Goal: Task Accomplishment & Management: Manage account settings

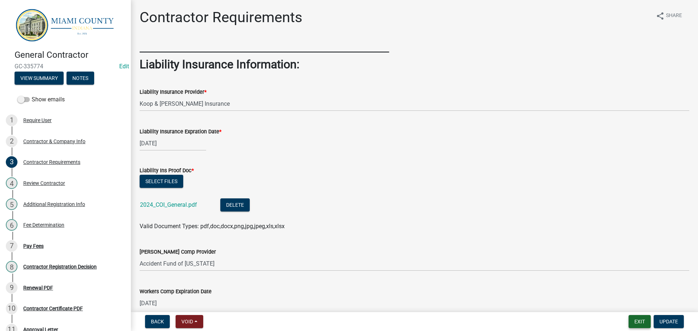
click at [638, 319] on button "Exit" at bounding box center [640, 321] width 22 height 13
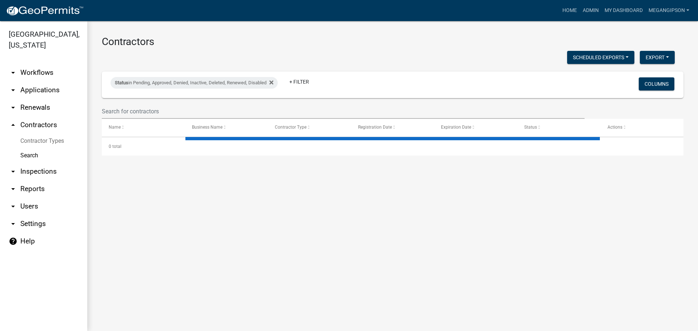
select select "3: 100"
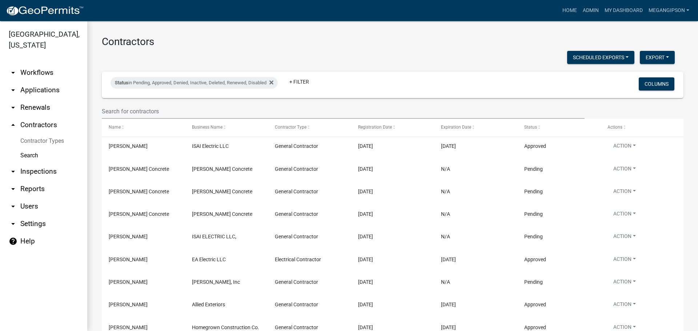
click at [45, 99] on link "arrow_drop_down Applications" at bounding box center [43, 89] width 87 height 17
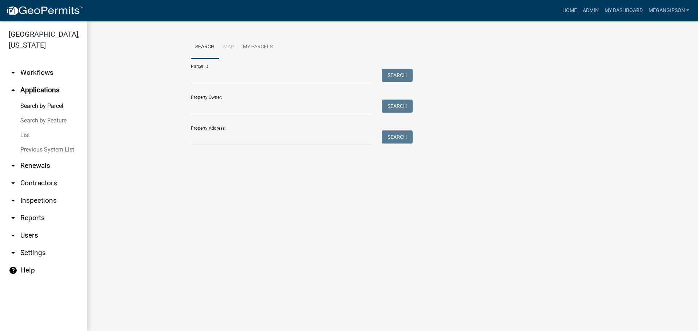
click at [32, 143] on link "List" at bounding box center [43, 135] width 87 height 15
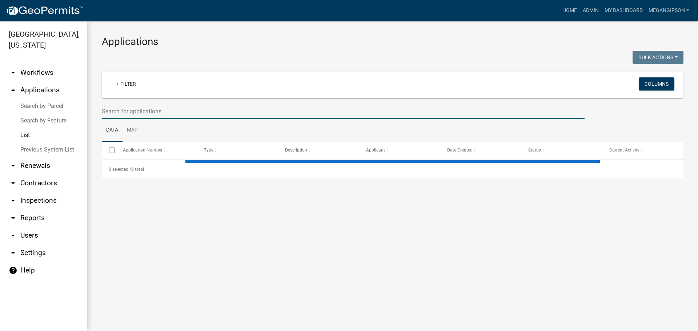
click at [162, 119] on input "text" at bounding box center [343, 111] width 483 height 15
select select "3: 100"
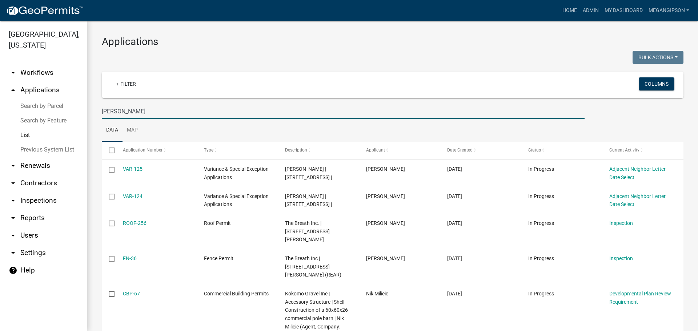
type input "[PERSON_NAME]"
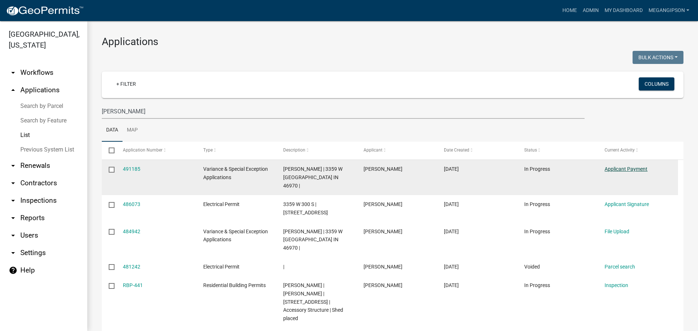
click at [636, 172] on link "Applicant Payment" at bounding box center [626, 169] width 43 height 6
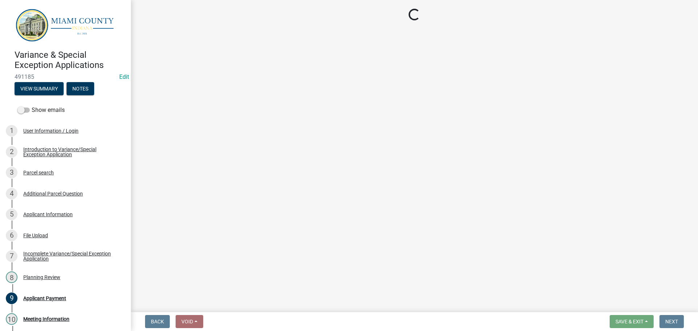
select select "3: 3"
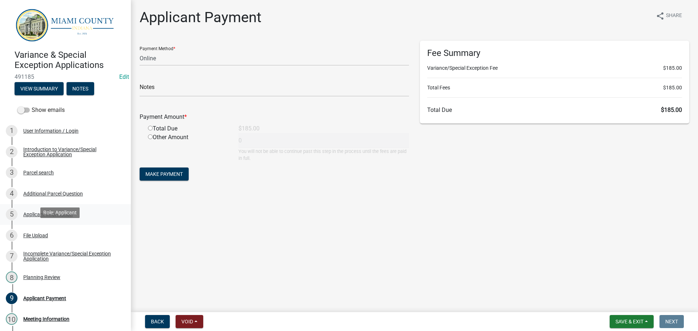
click at [52, 226] on link "5 Applicant Information" at bounding box center [65, 214] width 131 height 21
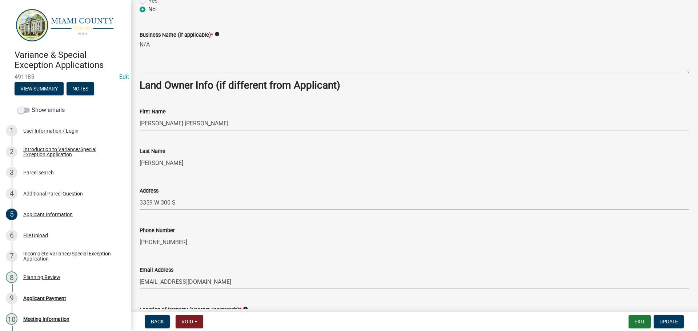
scroll to position [400, 0]
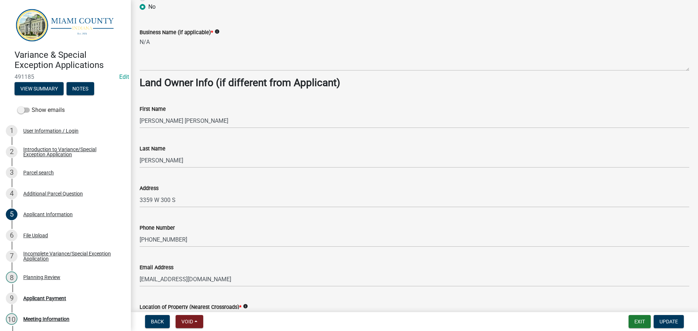
click at [186, 89] on strong "Land Owner Info (if different from Applicant)" at bounding box center [240, 83] width 201 height 12
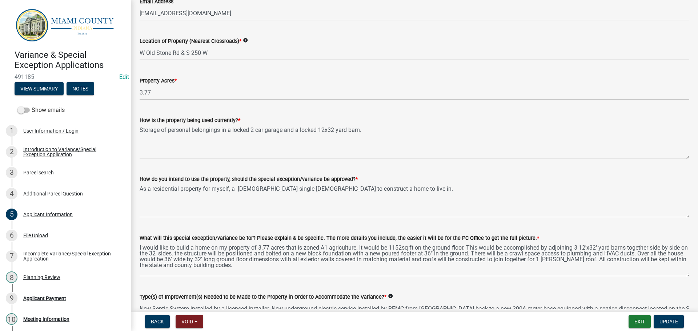
scroll to position [831, 0]
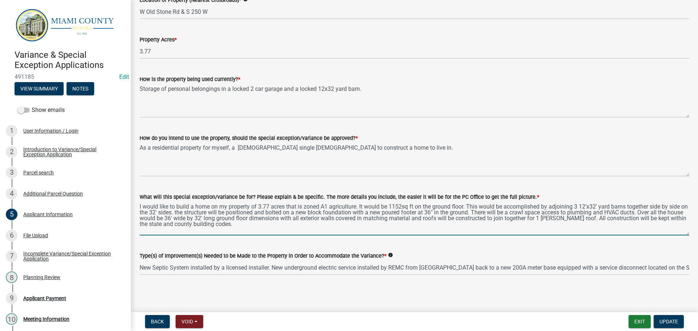
click at [484, 220] on textarea "I would like to build a home on my property of 3.77 acres that is zoned A1 agri…" at bounding box center [415, 219] width 550 height 34
click at [396, 242] on div "Type(s) of Improvement(s) Needed to be Made to the Property in Order to Accommo…" at bounding box center [415, 259] width 550 height 34
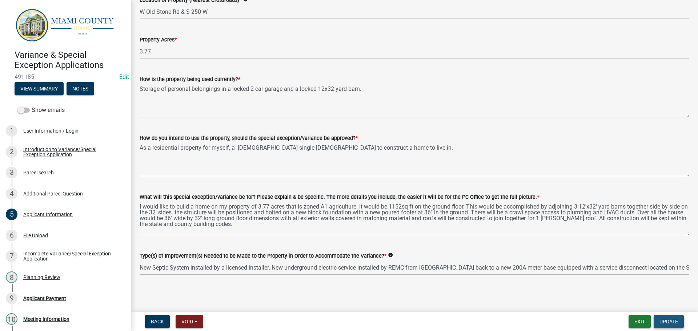
click at [670, 319] on span "Update" at bounding box center [669, 322] width 19 height 6
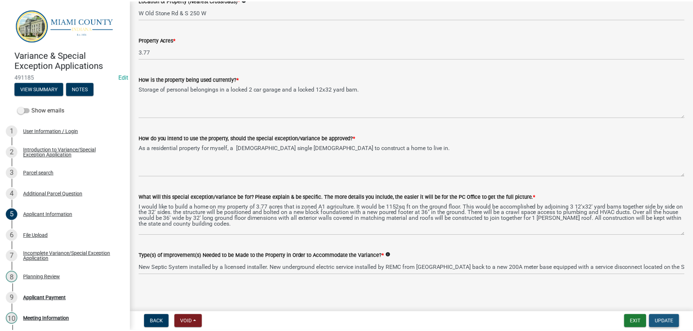
scroll to position [0, 0]
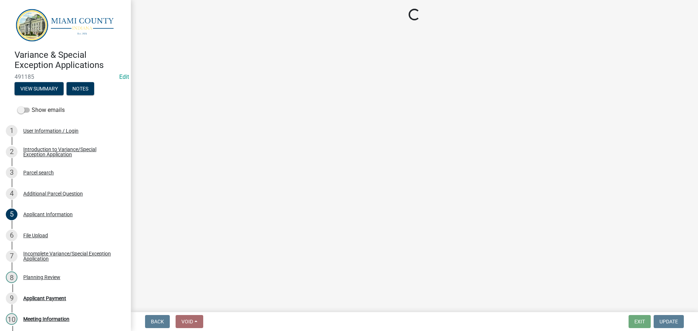
select select "3: 3"
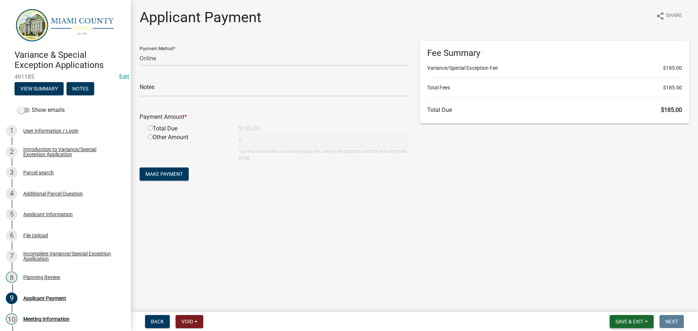
click at [627, 320] on span "Save & Exit" at bounding box center [630, 322] width 28 height 6
click at [607, 301] on button "Save & Exit" at bounding box center [625, 300] width 58 height 17
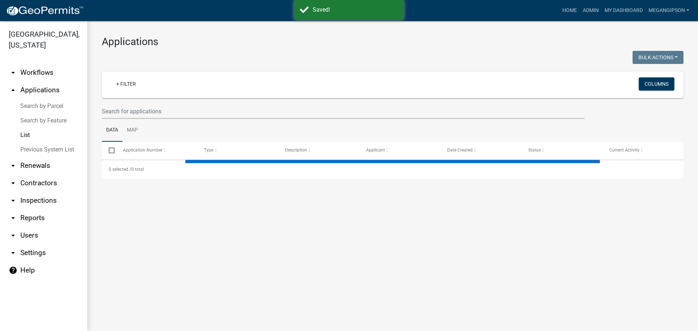
select select "3: 100"
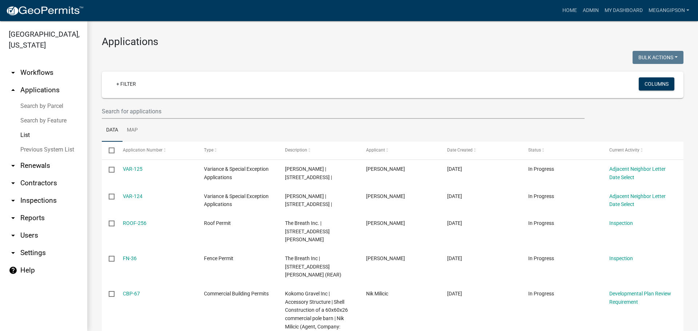
click at [261, 44] on h3 "Applications" at bounding box center [393, 42] width 582 height 12
click at [263, 66] on div at bounding box center [244, 58] width 296 height 15
click at [136, 119] on input "text" at bounding box center [343, 111] width 483 height 15
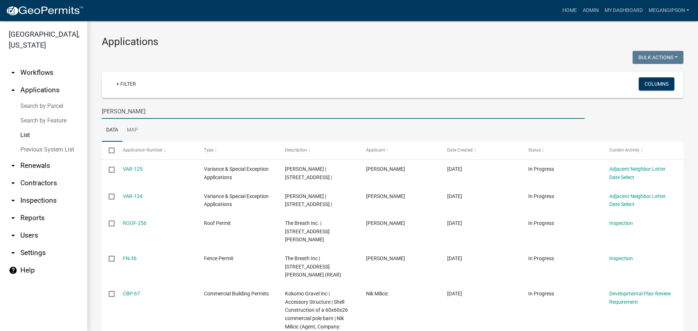
type input "[PERSON_NAME]"
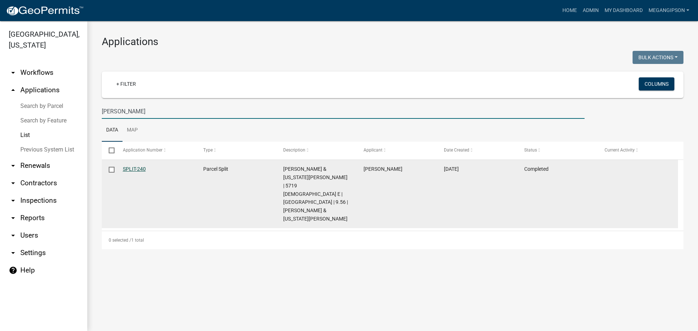
click at [139, 172] on link "SPLIT-240" at bounding box center [134, 169] width 23 height 6
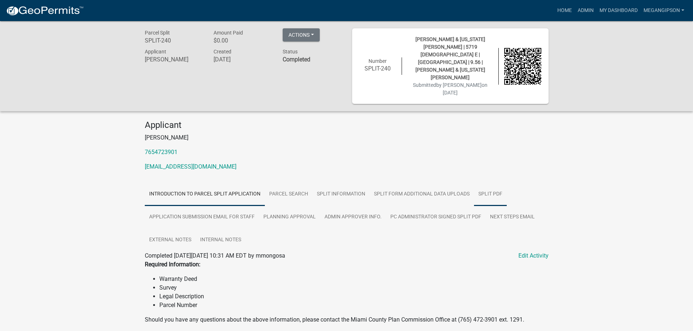
click at [474, 206] on link "Split PDF" at bounding box center [490, 194] width 33 height 23
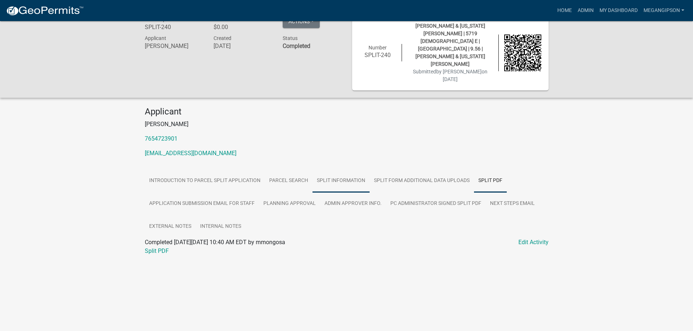
scroll to position [21, 0]
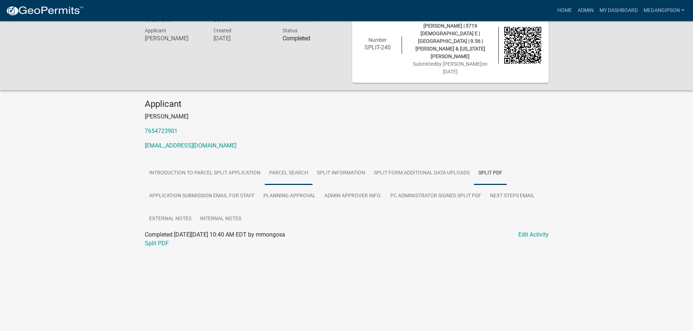
click at [303, 171] on link "Parcel search" at bounding box center [289, 173] width 48 height 23
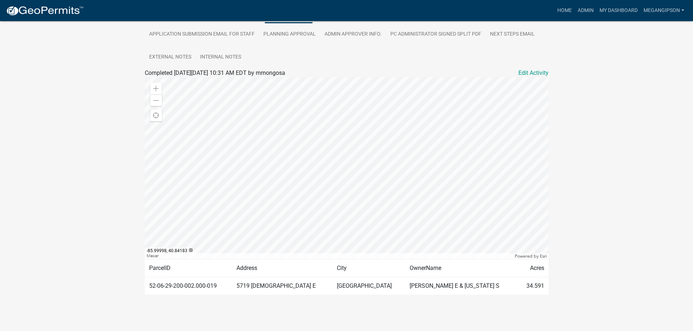
scroll to position [0, 0]
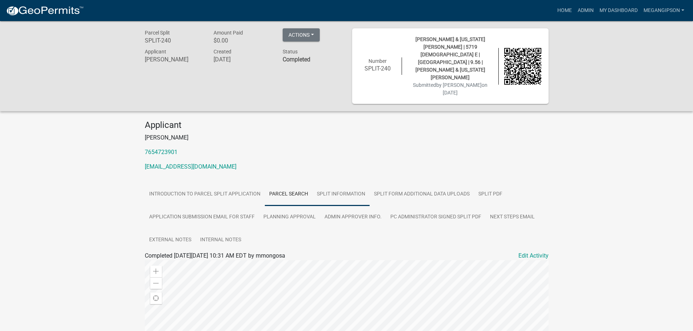
click at [357, 192] on link "Split Information" at bounding box center [340, 194] width 57 height 23
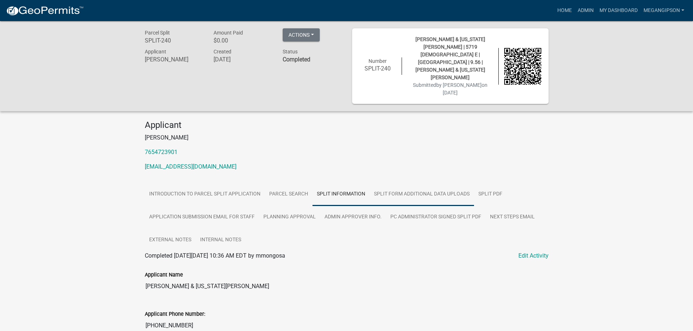
click at [415, 190] on link "Split Form Additional Data Uploads" at bounding box center [422, 194] width 104 height 23
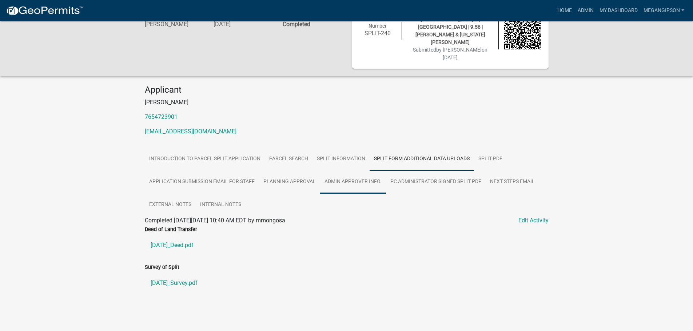
scroll to position [49, 0]
click at [185, 237] on link "[DATE]_Deed.pdf" at bounding box center [347, 245] width 404 height 17
click at [369, 148] on link "Split Information" at bounding box center [340, 159] width 57 height 23
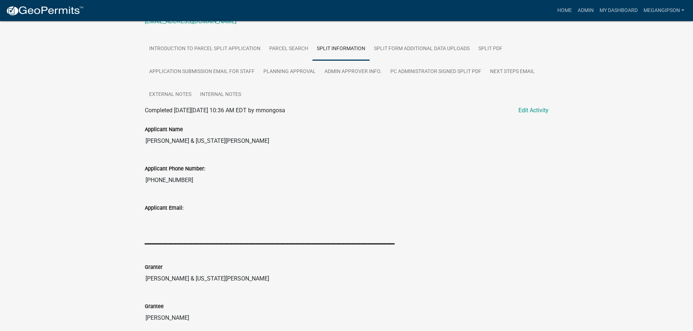
scroll to position [0, 0]
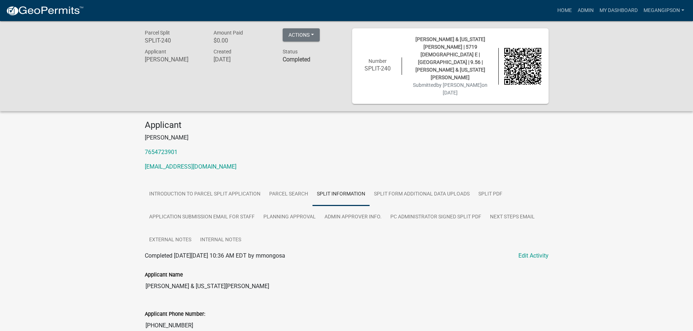
click at [332, 133] on p "[PERSON_NAME]" at bounding box center [347, 137] width 404 height 9
click at [630, 10] on link "My Dashboard" at bounding box center [619, 11] width 44 height 14
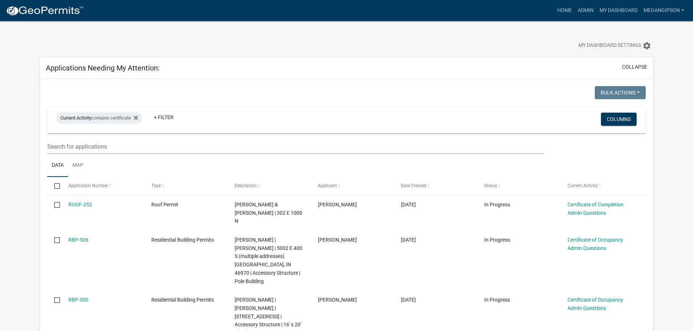
click at [362, 40] on div "My Dashboard Settings settings" at bounding box center [347, 37] width 624 height 33
click at [378, 38] on div "My Dashboard Settings settings" at bounding box center [347, 37] width 624 height 33
click at [244, 33] on div "My Dashboard Settings settings" at bounding box center [347, 37] width 624 height 33
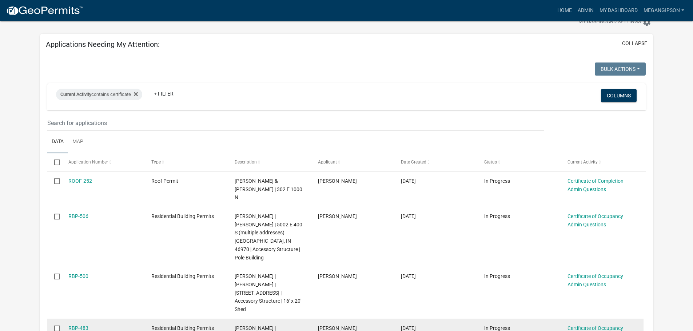
scroll to position [36, 0]
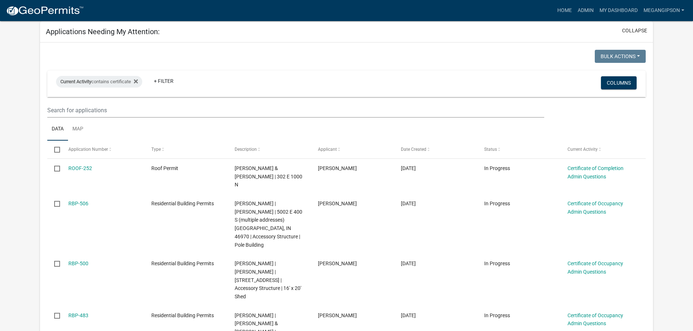
click at [252, 38] on div "Applications Needing My Attention: collapse" at bounding box center [346, 31] width 613 height 21
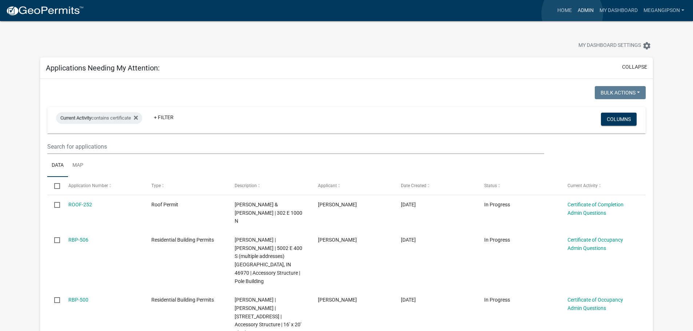
click at [575, 13] on link "Admin" at bounding box center [586, 11] width 22 height 14
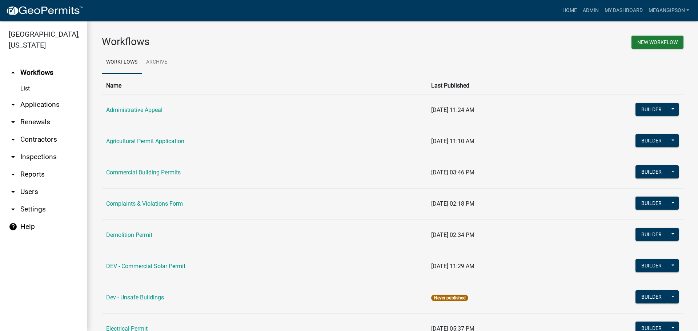
click at [43, 112] on link "arrow_drop_down Applications" at bounding box center [43, 104] width 87 height 17
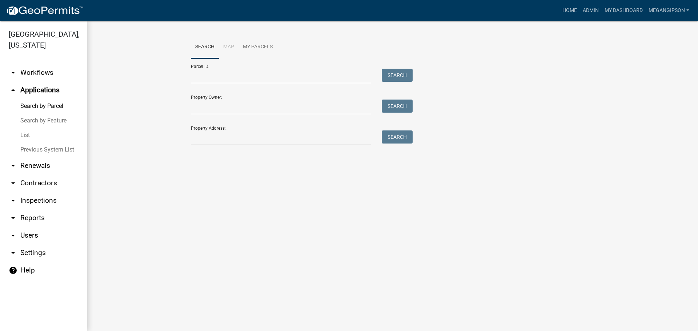
click at [39, 143] on link "List" at bounding box center [43, 135] width 87 height 15
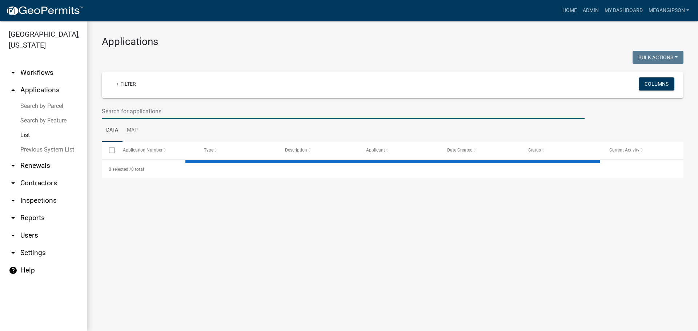
click at [142, 117] on input "text" at bounding box center [343, 111] width 483 height 15
select select "3: 100"
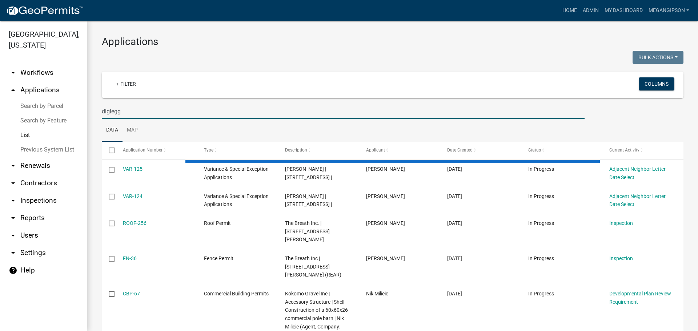
click at [111, 119] on input "digiegg" at bounding box center [343, 111] width 483 height 15
type input "digi egg"
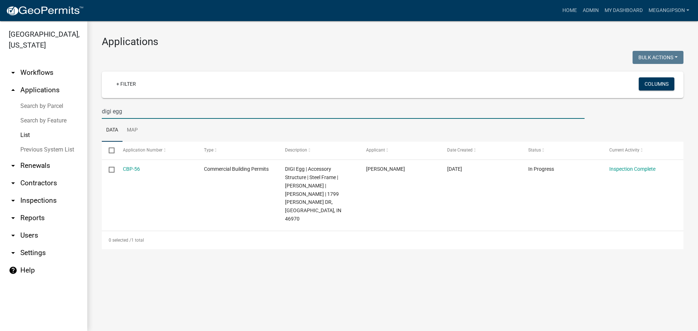
drag, startPoint x: 147, startPoint y: 122, endPoint x: 0, endPoint y: 96, distance: 148.8
click at [47, 109] on div "[GEOGRAPHIC_DATA], [US_STATE] arrow_drop_down Workflows List arrow_drop_up Appl…" at bounding box center [349, 176] width 698 height 310
select select "3: 100"
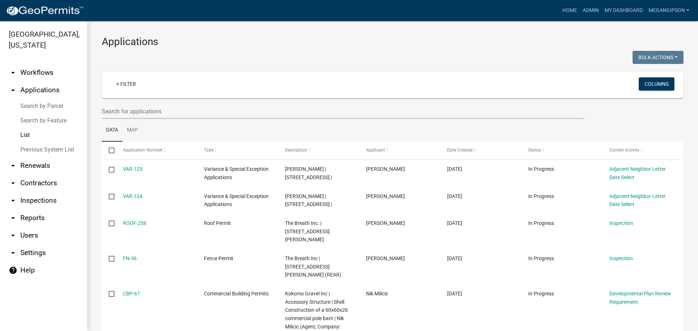
click at [407, 55] on div "Bulk Actions Void Expire Lock Withdraw" at bounding box center [541, 58] width 296 height 15
click at [359, 48] on h3 "Applications" at bounding box center [393, 42] width 582 height 12
click at [297, 48] on h3 "Applications" at bounding box center [393, 42] width 582 height 12
click at [228, 48] on h3 "Applications" at bounding box center [393, 42] width 582 height 12
click at [164, 119] on input "text" at bounding box center [343, 111] width 483 height 15
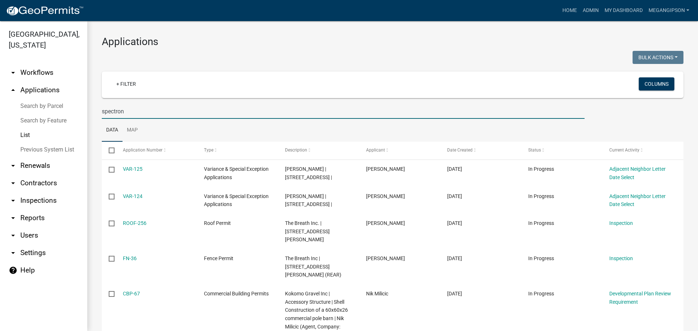
type input "spectron"
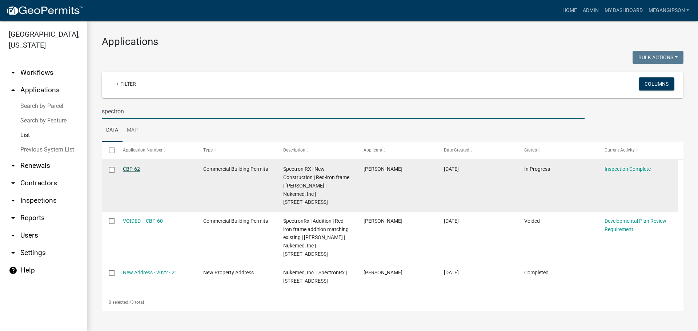
click at [133, 172] on link "CBP-62" at bounding box center [131, 169] width 17 height 6
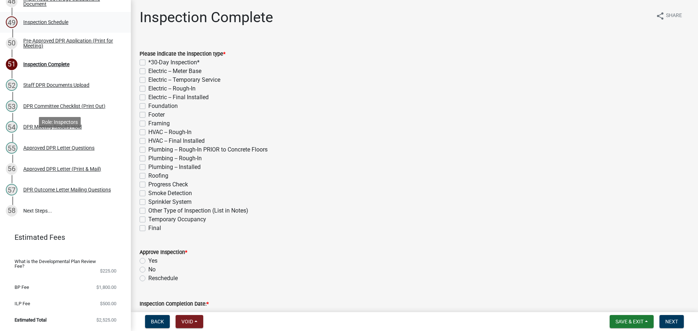
scroll to position [1091, 0]
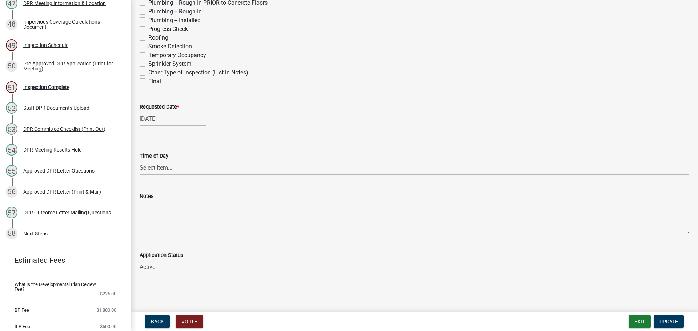
scroll to position [291, 0]
click at [164, 126] on div "[DATE]" at bounding box center [173, 118] width 67 height 15
select select "9"
select select "2025"
click at [219, 141] on span "Next month" at bounding box center [216, 137] width 5 height 5
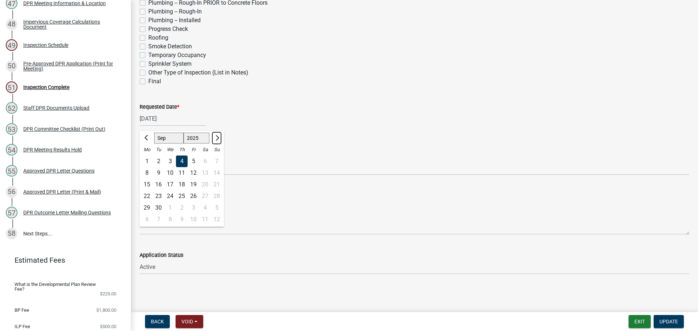
select select "10"
click at [188, 191] on div "16" at bounding box center [182, 185] width 12 height 12
type input "[DATE]"
click at [660, 319] on span "Update" at bounding box center [669, 322] width 19 height 6
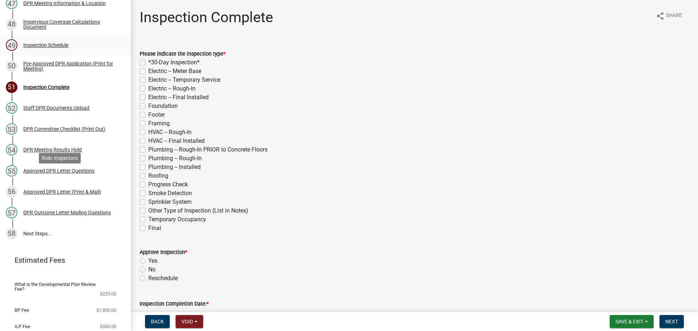
click at [51, 51] on div "49 Inspection Schedule" at bounding box center [62, 45] width 113 height 12
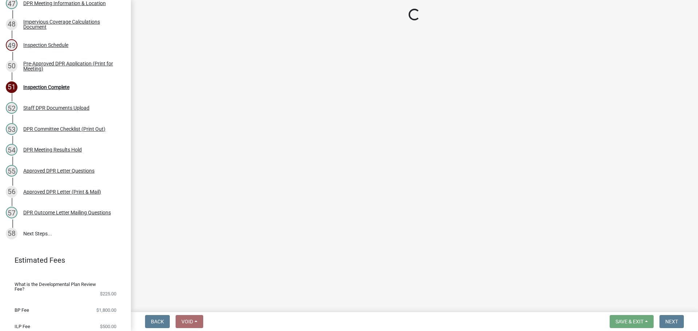
select select "25b75ae6-03c7-4280-9b34-fcf63005d5e5"
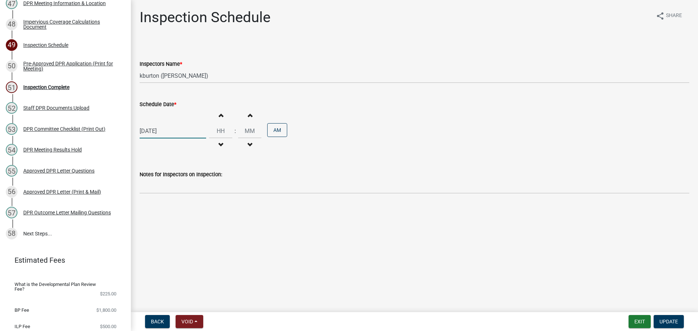
click at [154, 139] on div "[DATE]" at bounding box center [173, 131] width 67 height 15
select select "9"
select select "2025"
click at [219, 155] on span "Next month" at bounding box center [216, 152] width 5 height 5
select select "10"
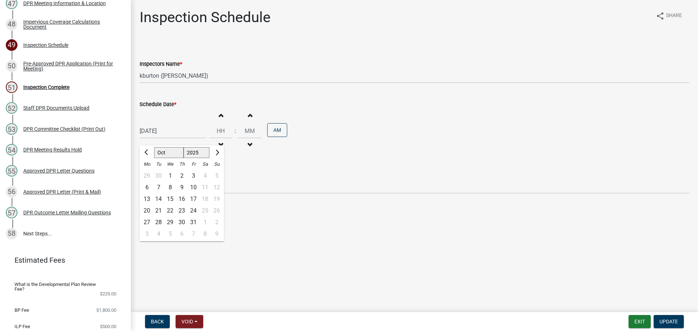
click at [188, 205] on div "16" at bounding box center [182, 200] width 12 height 12
type input "[DATE]"
click at [227, 139] on input "Hours" at bounding box center [220, 131] width 23 height 15
type input "09"
type input "00"
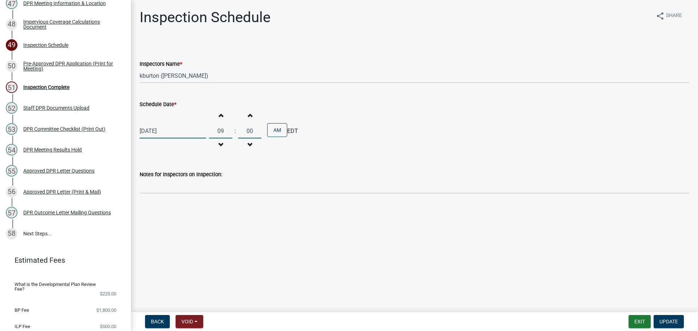
click at [321, 248] on main "Inspection Schedule share Share Inspectors Name * Select Item... bmthomas ([PER…" at bounding box center [414, 155] width 567 height 310
click at [662, 319] on span "Update" at bounding box center [669, 322] width 19 height 6
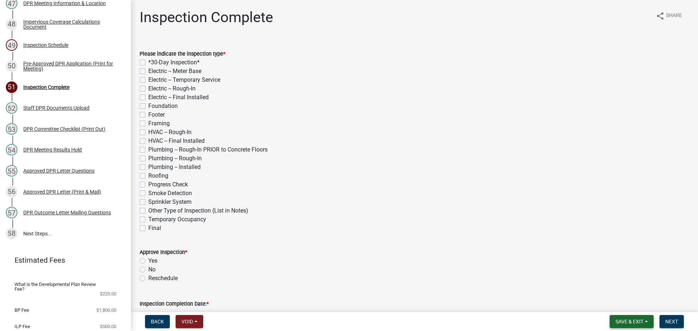
click at [634, 320] on span "Save & Exit" at bounding box center [630, 322] width 28 height 6
click at [620, 301] on button "Save & Exit" at bounding box center [625, 300] width 58 height 17
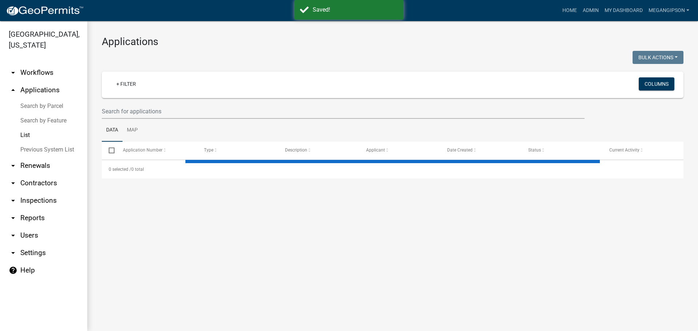
select select "3: 100"
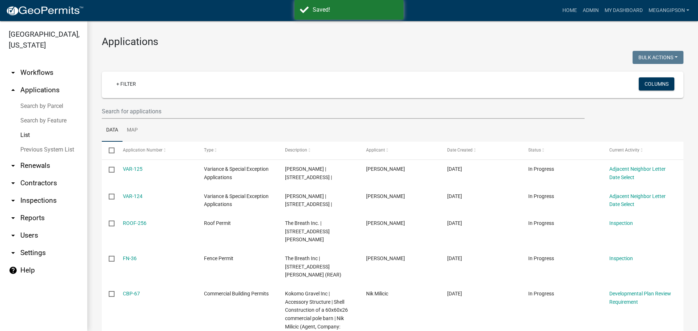
click at [234, 63] on div at bounding box center [244, 58] width 296 height 15
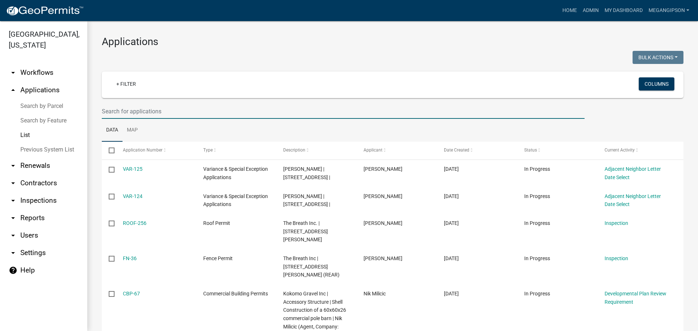
click at [483, 116] on input "text" at bounding box center [343, 111] width 483 height 15
type input "digi egg"
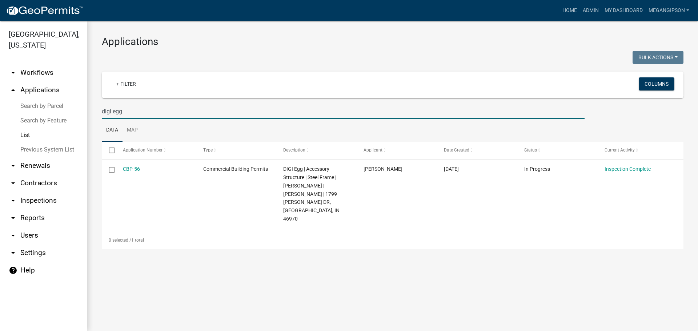
drag, startPoint x: 141, startPoint y: 122, endPoint x: 22, endPoint y: 124, distance: 119.0
click at [36, 125] on div "[GEOGRAPHIC_DATA], [US_STATE] arrow_drop_down Workflows List arrow_drop_up Appl…" at bounding box center [349, 176] width 698 height 310
click at [41, 75] on link "arrow_drop_down Workflows" at bounding box center [43, 72] width 87 height 17
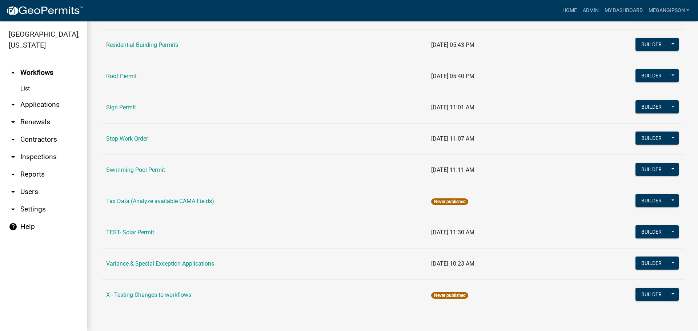
scroll to position [613, 0]
click at [154, 260] on link "Variance & Special Exception Applications" at bounding box center [160, 263] width 108 height 7
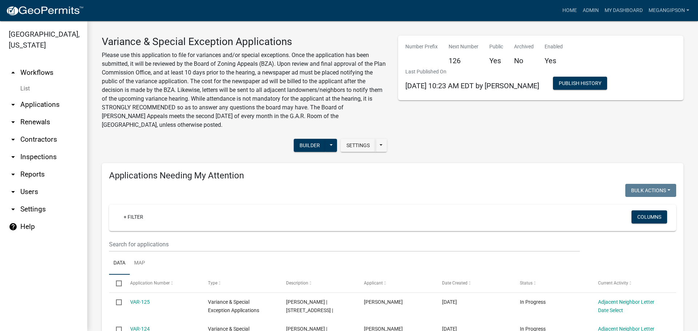
select select "3: 100"
drag, startPoint x: 52, startPoint y: 112, endPoint x: 48, endPoint y: 123, distance: 11.6
click at [52, 112] on link "arrow_drop_down Applications" at bounding box center [43, 104] width 87 height 17
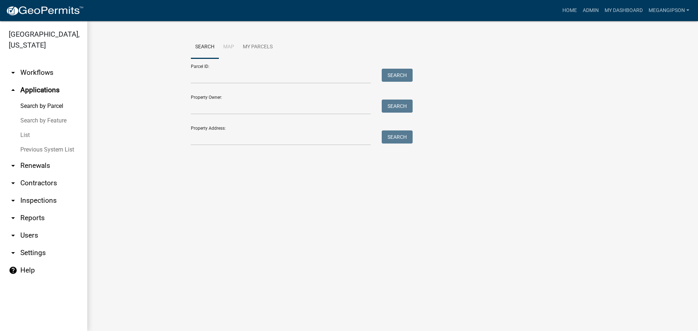
click at [32, 142] on link "List" at bounding box center [43, 135] width 87 height 15
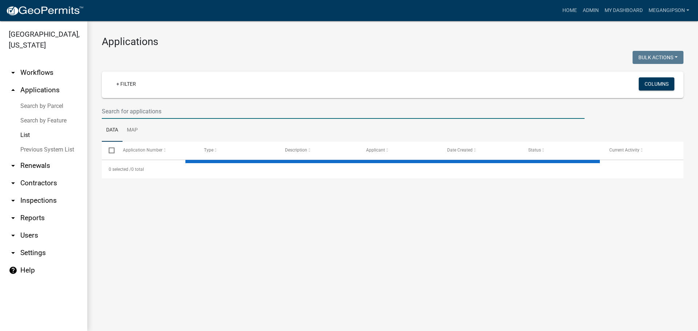
click at [136, 117] on input "text" at bounding box center [343, 111] width 483 height 15
select select "3: 100"
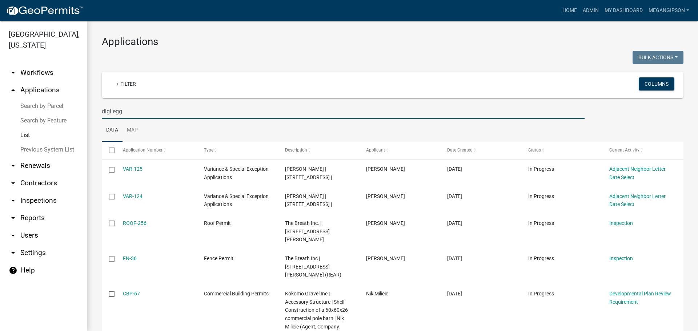
type input "digi egg"
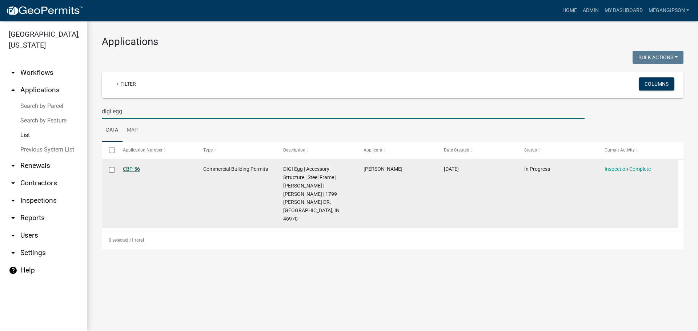
click at [130, 172] on link "CBP-56" at bounding box center [131, 169] width 17 height 6
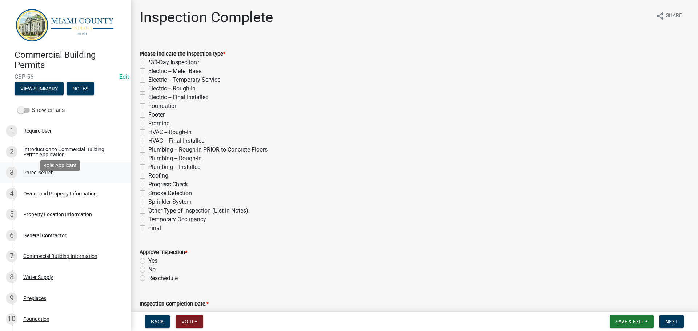
click at [54, 175] on div "Parcel search" at bounding box center [38, 172] width 31 height 5
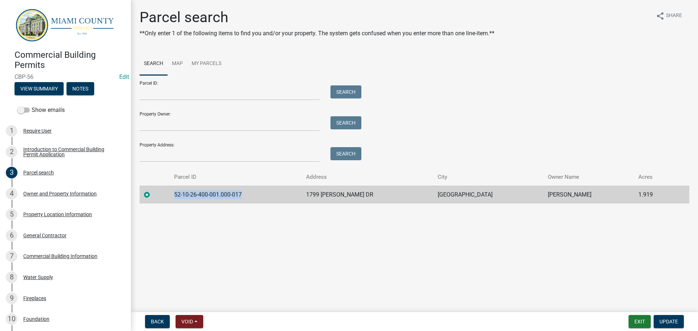
drag, startPoint x: 267, startPoint y: 218, endPoint x: 184, endPoint y: 224, distance: 82.8
click at [184, 204] on td "52-10-26-400-001.000-017" at bounding box center [236, 195] width 132 height 18
copy td "52-10-26-400-001.000-017"
click at [629, 319] on button "Exit" at bounding box center [640, 321] width 22 height 13
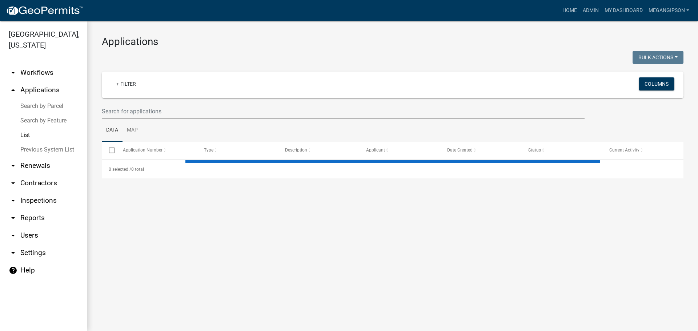
select select "3: 100"
